Goal: Task Accomplishment & Management: Manage account settings

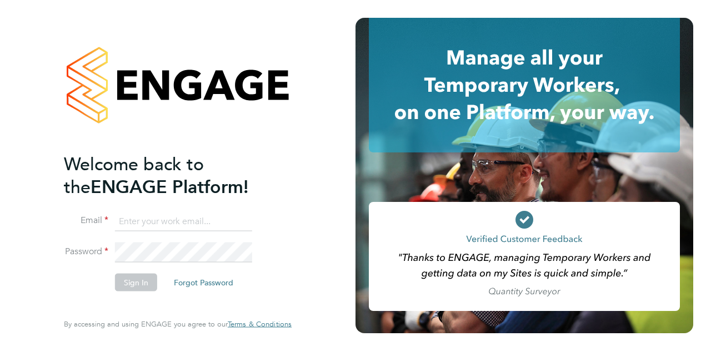
click at [222, 217] on input at bounding box center [183, 221] width 137 height 20
type input "summer.sampson@wates.co.uk"
click at [137, 282] on button "Sign In" at bounding box center [136, 282] width 42 height 18
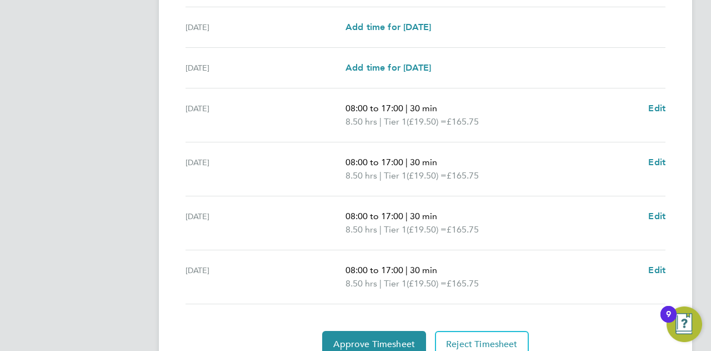
scroll to position [389, 0]
click at [376, 334] on button "Approve Timesheet" at bounding box center [374, 343] width 104 height 27
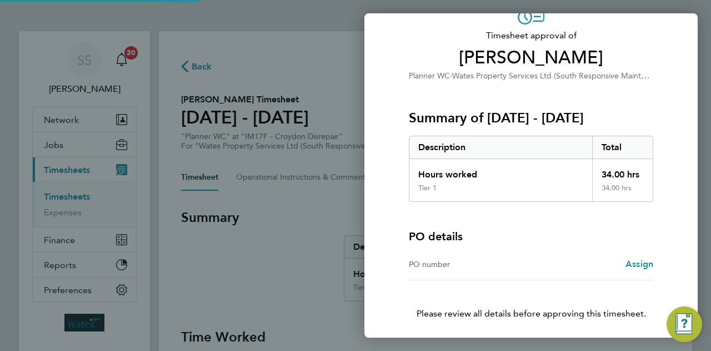
scroll to position [104, 0]
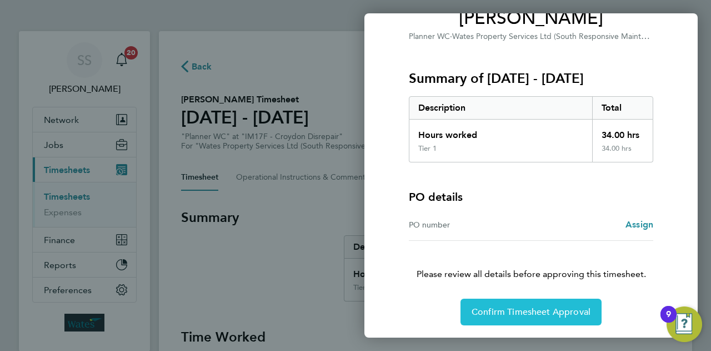
drag, startPoint x: 495, startPoint y: 295, endPoint x: 490, endPoint y: 315, distance: 20.5
click at [495, 295] on div "Timesheet approval of Catie Cheeseman Planner WC · Wates Property Services Ltd …" at bounding box center [531, 141] width 271 height 367
click at [490, 316] on span "Confirm Timesheet Approval" at bounding box center [531, 311] width 119 height 11
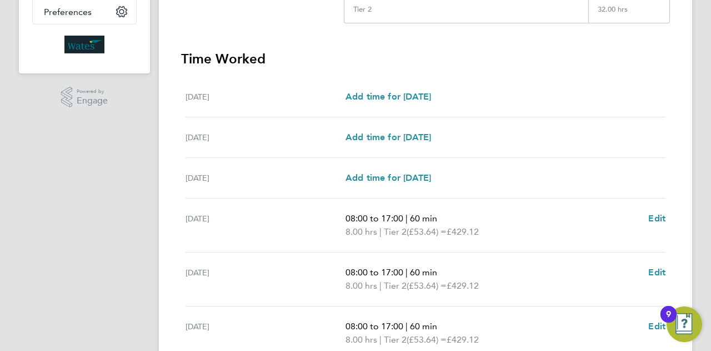
scroll to position [437, 0]
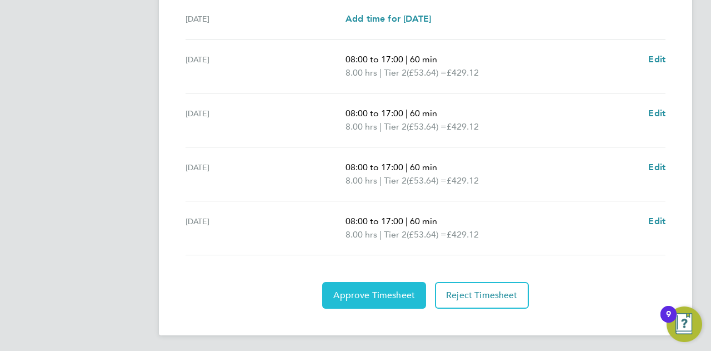
click at [370, 298] on button "Approve Timesheet" at bounding box center [374, 295] width 104 height 27
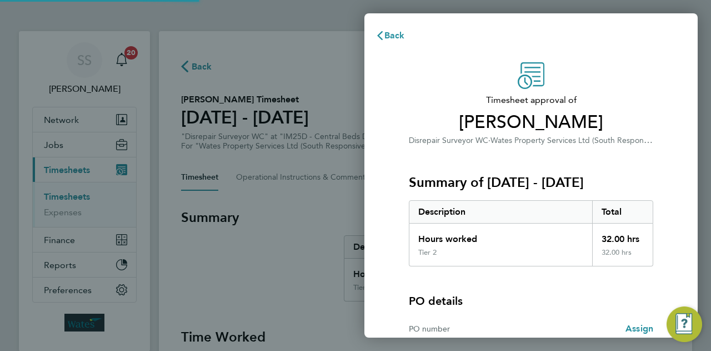
scroll to position [104, 0]
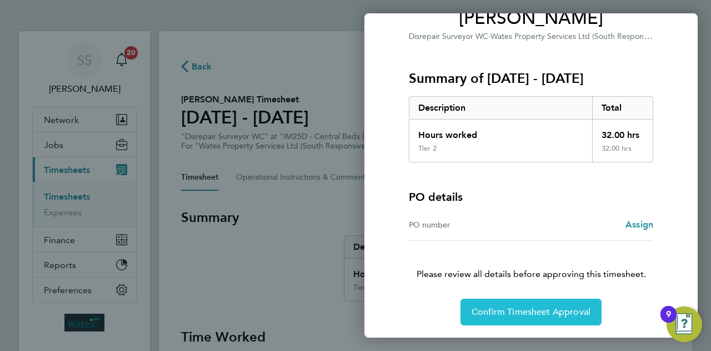
click at [501, 320] on button "Confirm Timesheet Approval" at bounding box center [531, 311] width 141 height 27
